Goal: Information Seeking & Learning: Learn about a topic

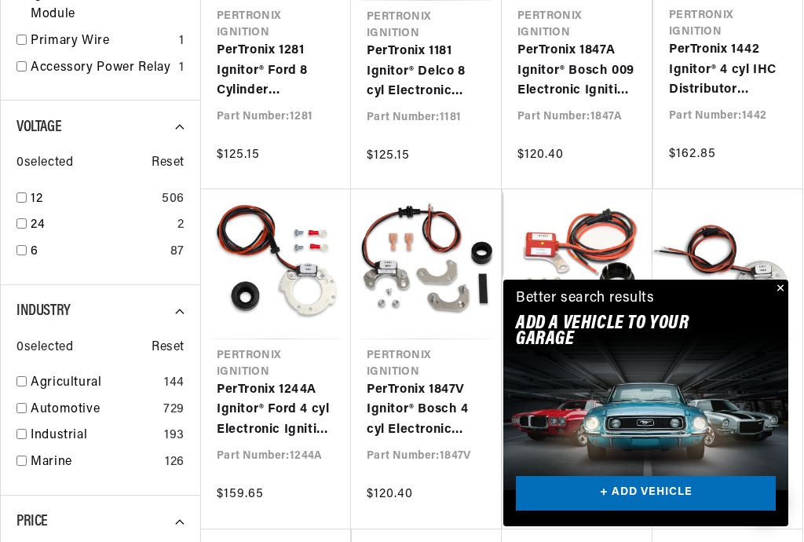
scroll to position [0, 587]
click at [787, 380] on link "PerTronix 1168LS Ignitor® Delco 6 cyl Electronic Ignition Conversion Kit" at bounding box center [728, 410] width 119 height 60
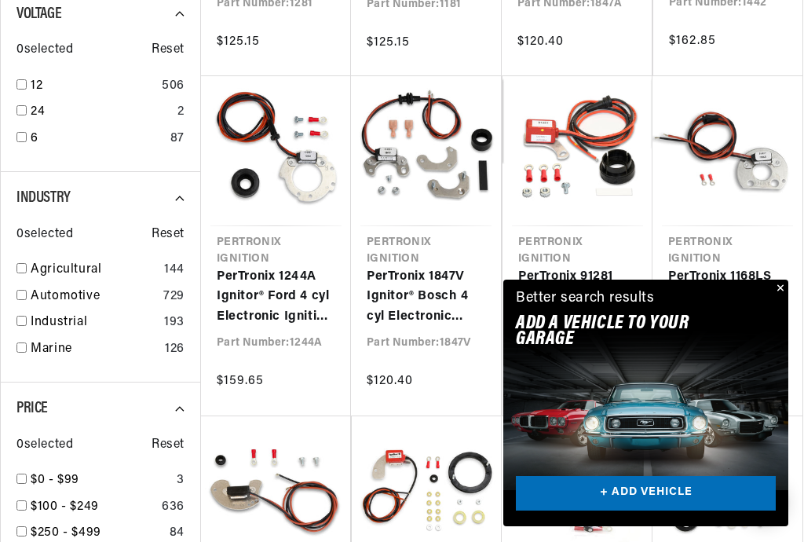
click at [786, 292] on button "Close" at bounding box center [779, 289] width 19 height 19
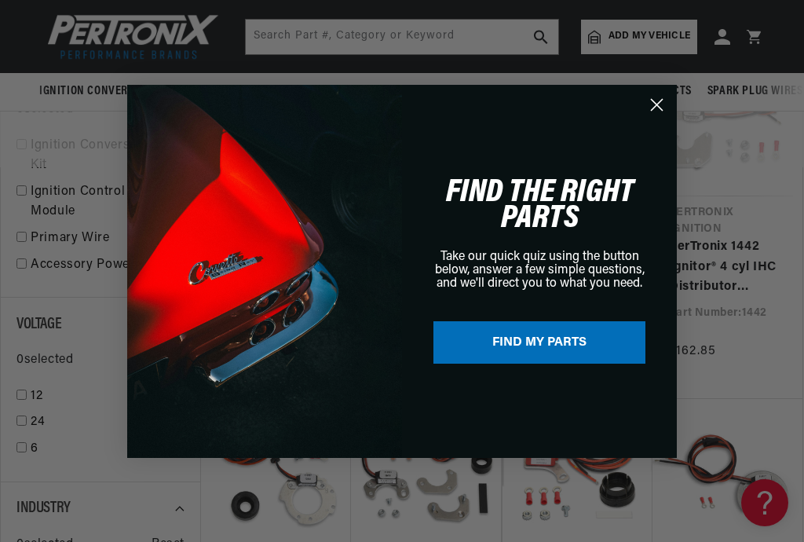
scroll to position [382, 0]
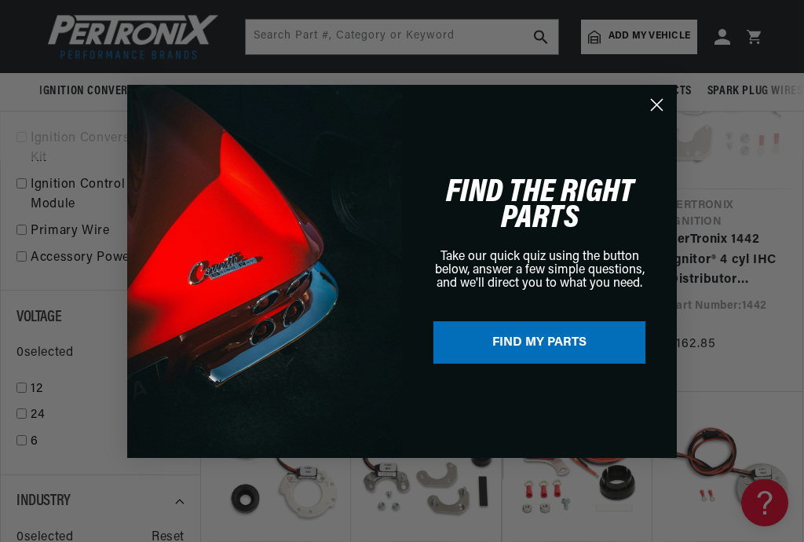
click at [668, 117] on circle "Close dialog" at bounding box center [657, 104] width 26 height 26
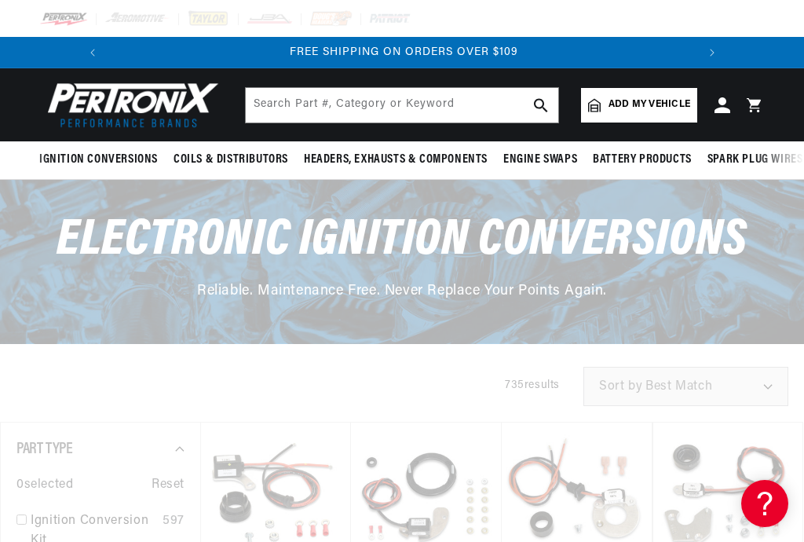
scroll to position [0, 20]
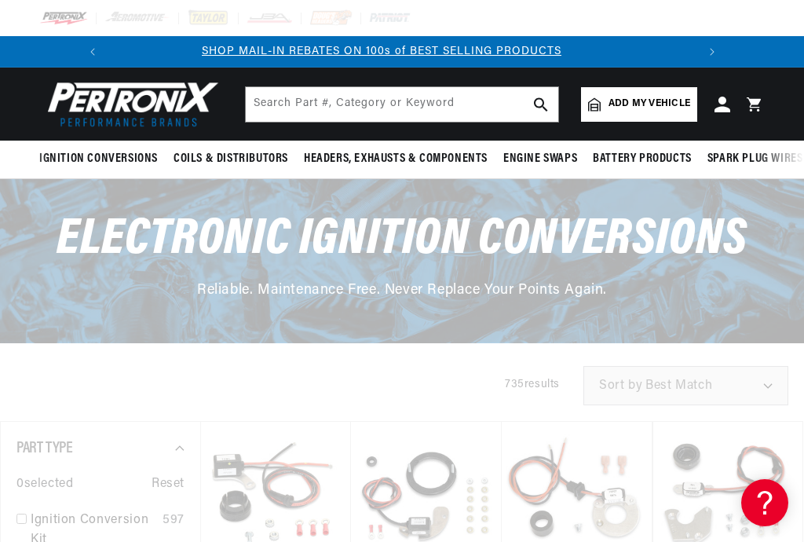
scroll to position [984, 0]
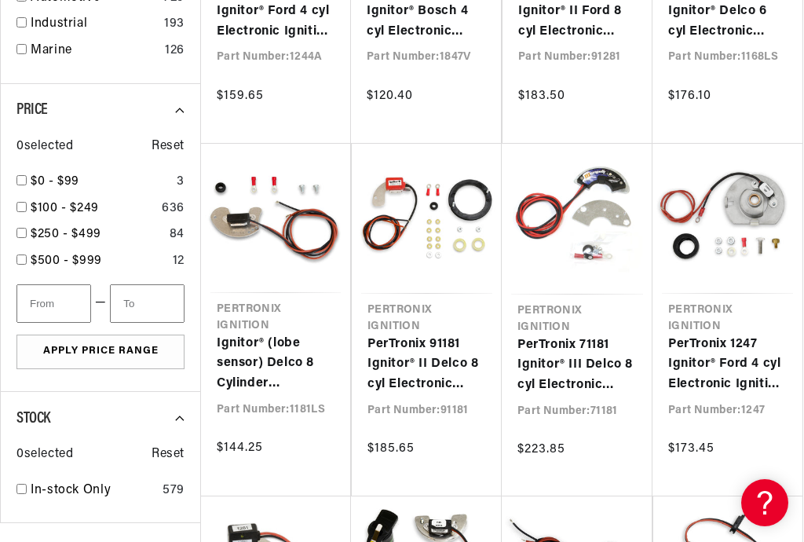
scroll to position [0, 587]
